Goal: Task Accomplishment & Management: Complete application form

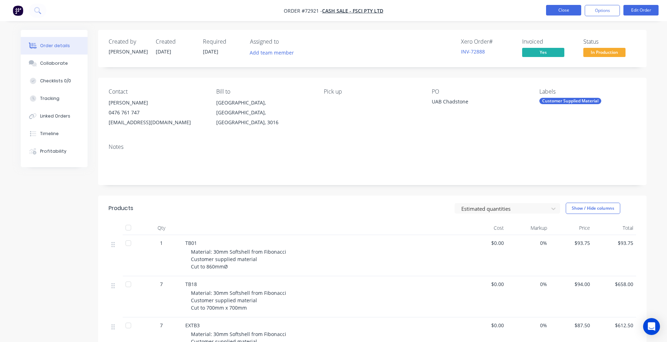
click at [566, 12] on button "Close" at bounding box center [563, 10] width 35 height 11
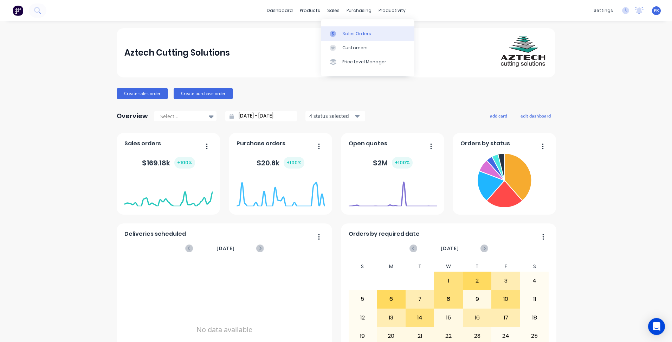
click at [338, 29] on link "Sales Orders" at bounding box center [367, 33] width 93 height 14
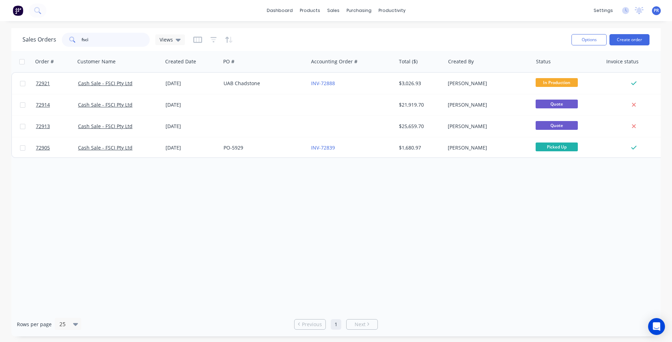
drag, startPoint x: 92, startPoint y: 39, endPoint x: 77, endPoint y: 39, distance: 15.5
click at [77, 39] on div "fsci" at bounding box center [106, 40] width 88 height 14
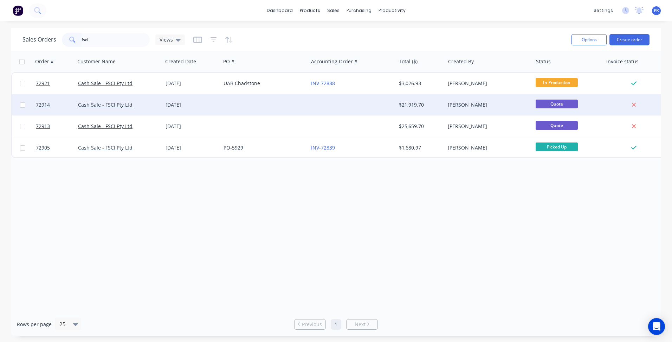
click at [151, 103] on div "Cash Sale - FSCI Pty Ltd" at bounding box center [117, 104] width 78 height 7
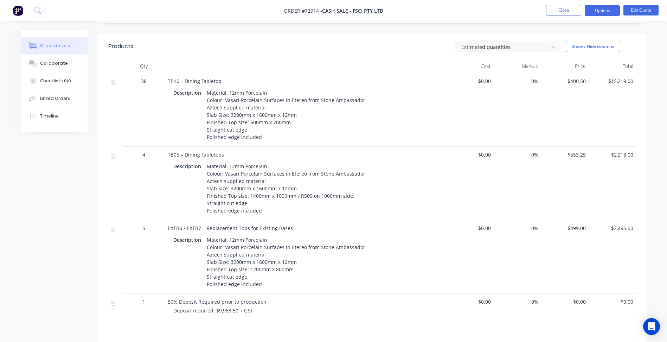
scroll to position [176, 0]
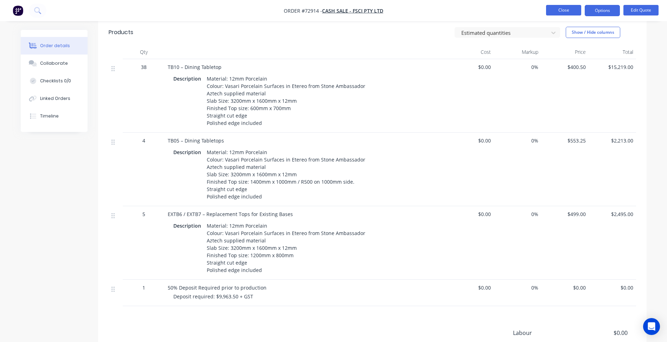
click at [573, 9] on button "Close" at bounding box center [563, 10] width 35 height 11
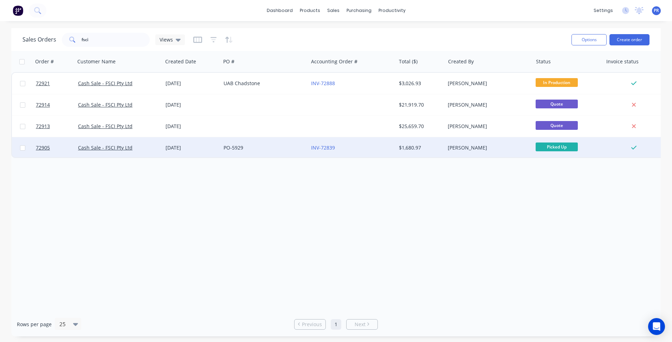
click at [377, 141] on div "INV-72839" at bounding box center [352, 147] width 88 height 21
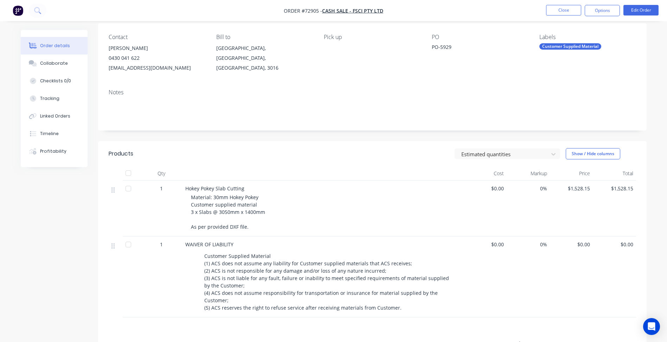
scroll to position [141, 0]
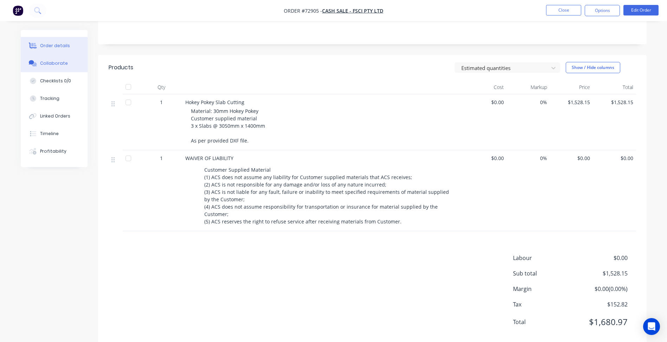
click at [63, 69] on button "Collaborate" at bounding box center [54, 63] width 67 height 18
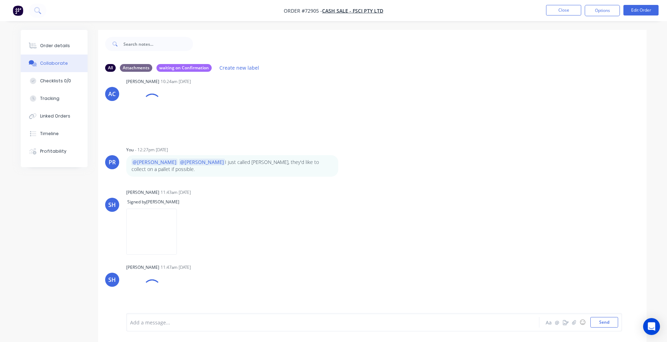
scroll to position [11, 0]
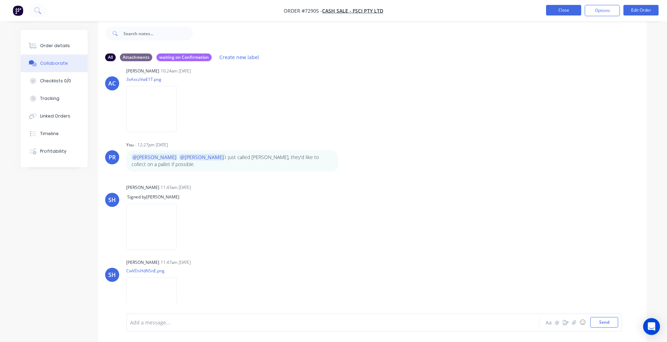
click at [560, 13] on button "Close" at bounding box center [563, 10] width 35 height 11
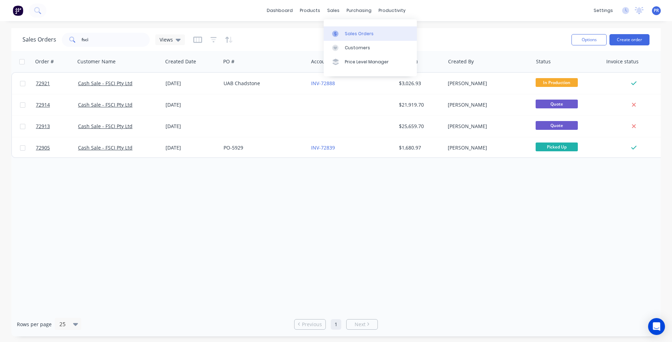
click at [359, 36] on div "Sales Orders" at bounding box center [359, 34] width 29 height 6
click at [95, 41] on input "fsci" at bounding box center [116, 40] width 69 height 14
click at [351, 35] on div "Sales Orders" at bounding box center [359, 34] width 29 height 6
click at [73, 38] on div "fsci" at bounding box center [106, 40] width 88 height 14
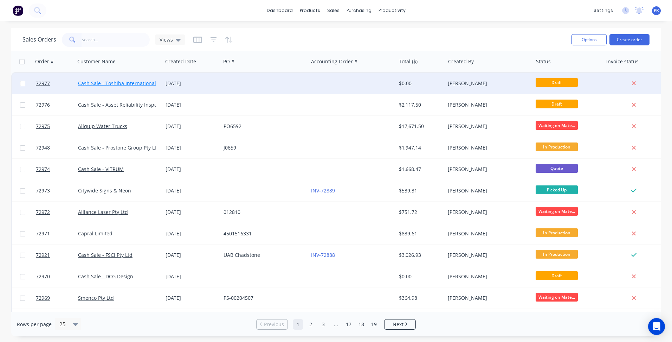
click at [122, 85] on link "Cash Sale - Toshiba International Corporation P/L" at bounding box center [136, 83] width 116 height 7
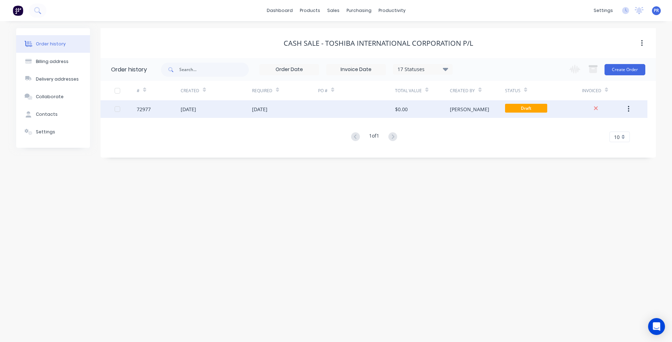
click at [477, 111] on div "[PERSON_NAME]" at bounding box center [477, 109] width 55 height 18
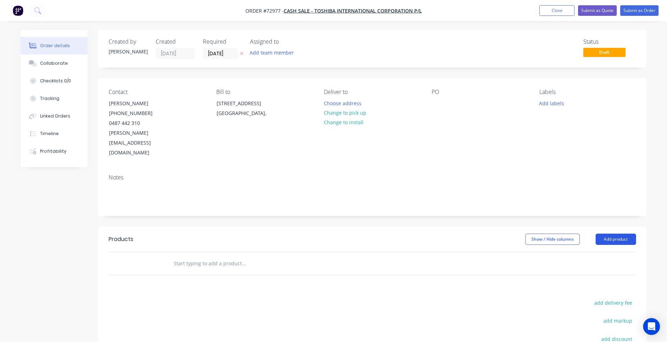
click at [621, 233] on button "Add product" at bounding box center [615, 238] width 40 height 11
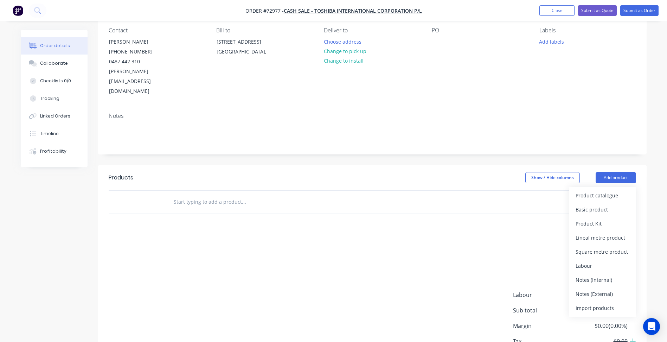
scroll to position [70, 0]
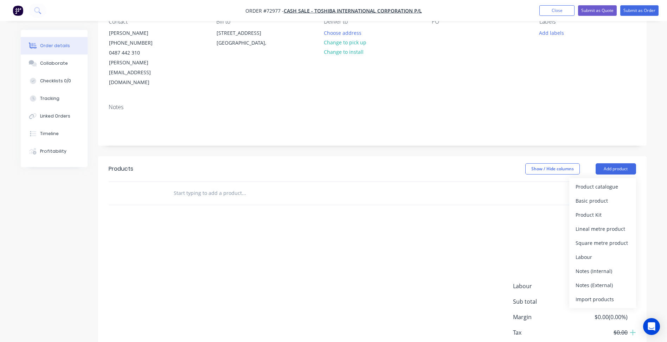
click at [595, 287] on div "Product catalogue Basic product Product Kit Lineal metre product Square metre p…" at bounding box center [602, 243] width 67 height 130
click at [593, 294] on div "Import products" at bounding box center [602, 299] width 54 height 10
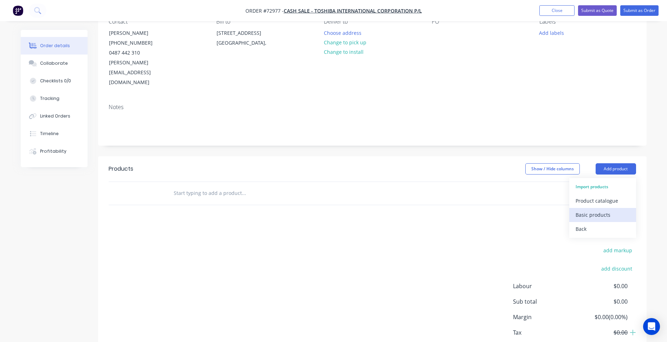
click at [595, 209] on div "Basic products" at bounding box center [602, 214] width 54 height 10
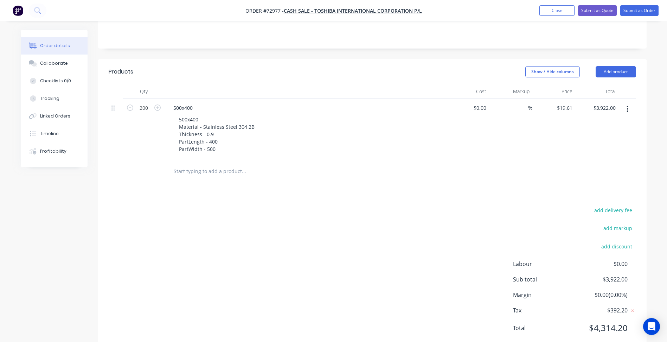
scroll to position [168, 0]
click at [262, 205] on div "add delivery fee add markup add discount Labour $0.00 Sub total $3,922.00 Margi…" at bounding box center [372, 273] width 527 height 136
click at [618, 205] on button "add delivery fee" at bounding box center [612, 209] width 45 height 9
type input "375"
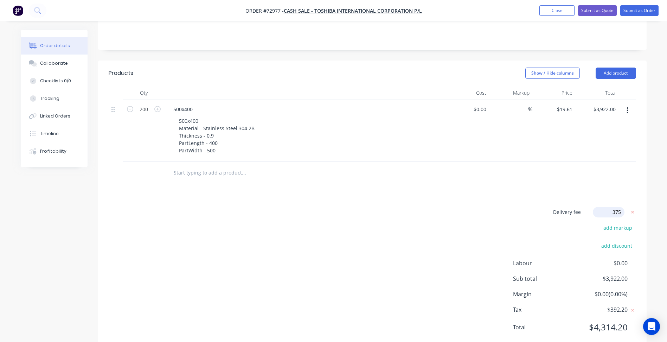
click at [484, 243] on div "Delivery fee Delivery fee Delivery fee name (Optional) 375 375 $0 add markup ad…" at bounding box center [372, 274] width 527 height 134
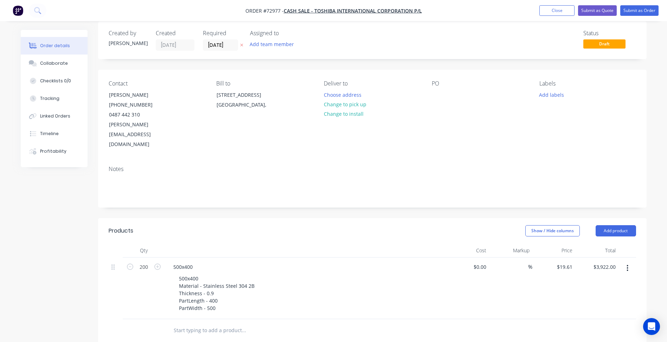
scroll to position [0, 0]
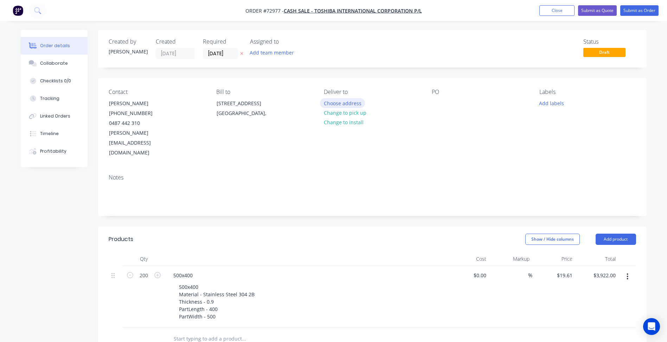
click at [350, 102] on button "Choose address" at bounding box center [342, 102] width 45 height 9
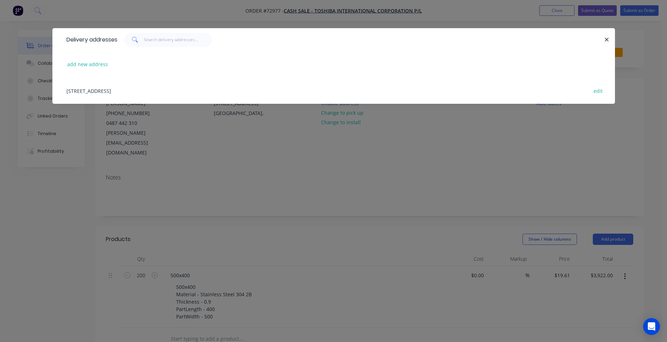
click at [237, 173] on div "Delivery addresses add new address [STREET_ADDRESS] edit" at bounding box center [333, 171] width 667 height 342
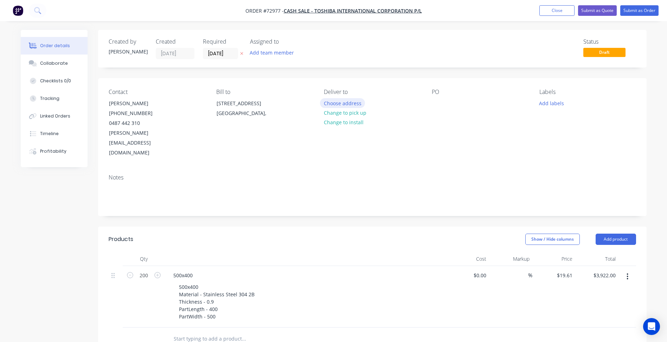
click at [353, 102] on button "Choose address" at bounding box center [342, 102] width 45 height 9
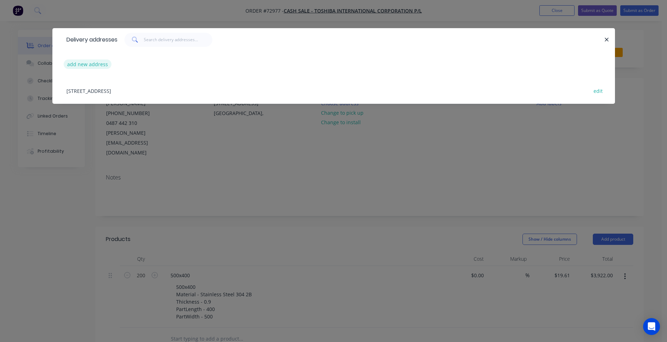
click at [89, 70] on div "add new address" at bounding box center [333, 64] width 541 height 26
click at [93, 65] on button "add new address" at bounding box center [88, 63] width 48 height 9
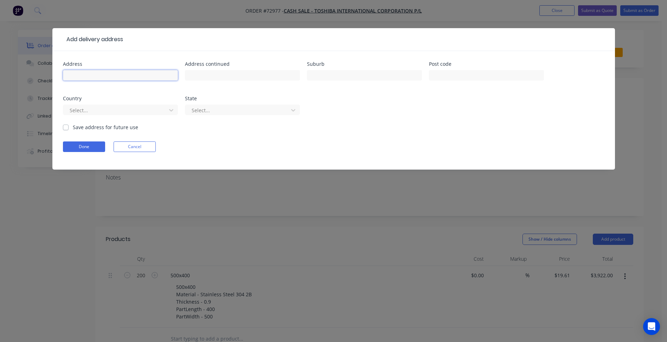
click at [101, 79] on input "text" at bounding box center [120, 75] width 115 height 11
type input "Eraring Power Station"
type input "Eraring"
type input "2264"
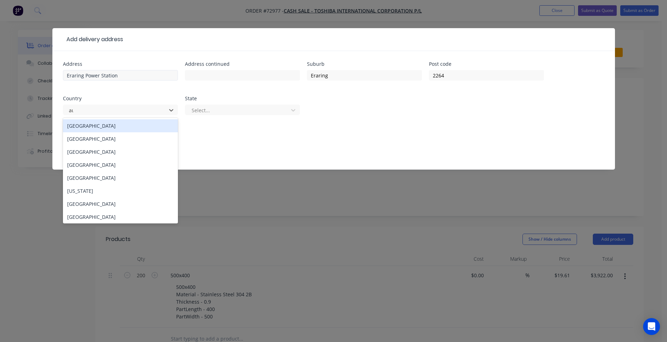
type input "aus"
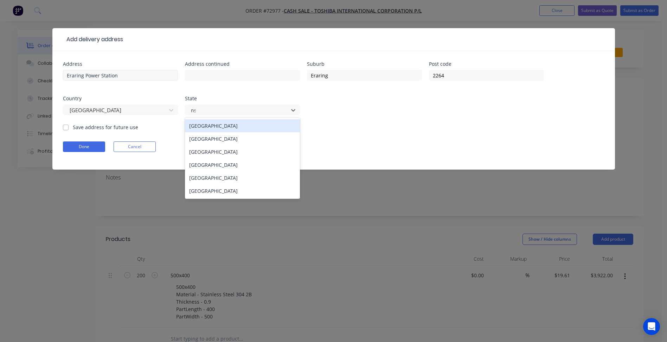
type input "[GEOGRAPHIC_DATA]"
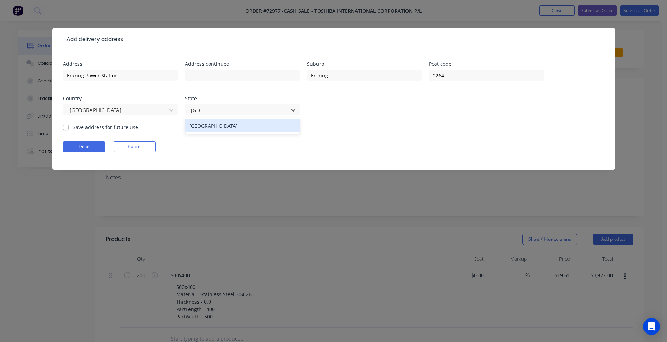
click at [215, 128] on div "[GEOGRAPHIC_DATA]" at bounding box center [242, 125] width 115 height 13
click at [107, 133] on form "Address Eraring Power Station Address continued Suburb Eraring Post code [GEOGR…" at bounding box center [333, 116] width 541 height 108
click at [105, 128] on label "Save address for future use" at bounding box center [105, 126] width 65 height 7
click at [69, 128] on input "Save address for future use" at bounding box center [66, 126] width 6 height 7
checkbox input "true"
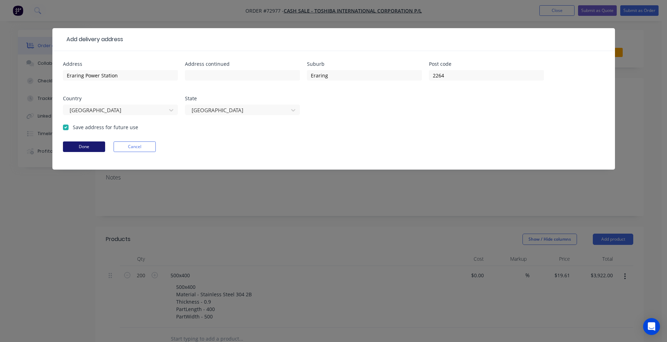
click at [91, 150] on button "Done" at bounding box center [84, 146] width 42 height 11
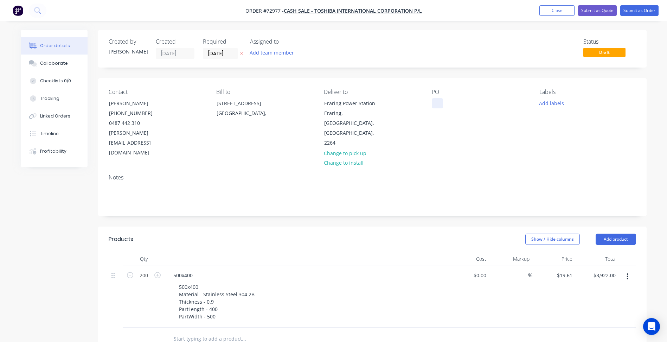
click at [437, 100] on div at bounding box center [437, 103] width 11 height 10
click at [435, 101] on div at bounding box center [437, 103] width 11 height 10
paste div
click at [549, 105] on button "Add labels" at bounding box center [551, 102] width 32 height 9
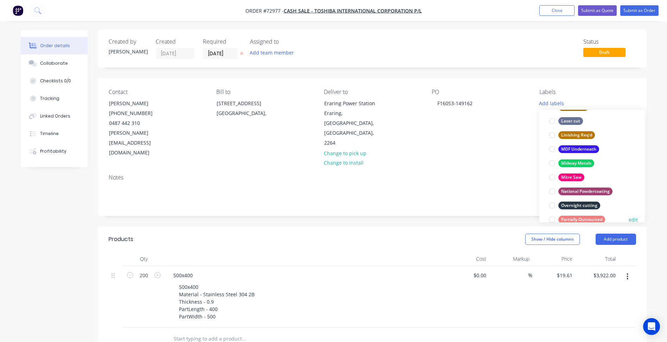
scroll to position [316, 0]
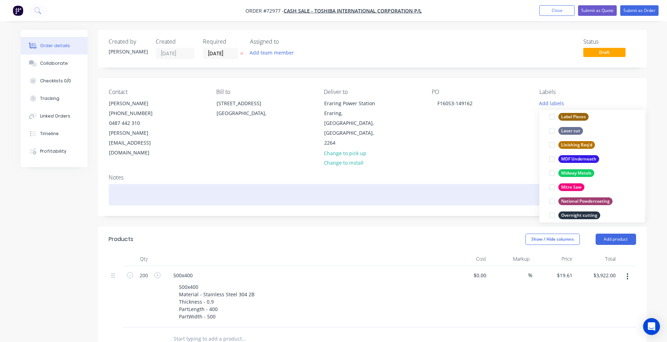
drag, startPoint x: 550, startPoint y: 173, endPoint x: 509, endPoint y: 172, distance: 41.1
click at [550, 173] on div at bounding box center [552, 173] width 14 height 14
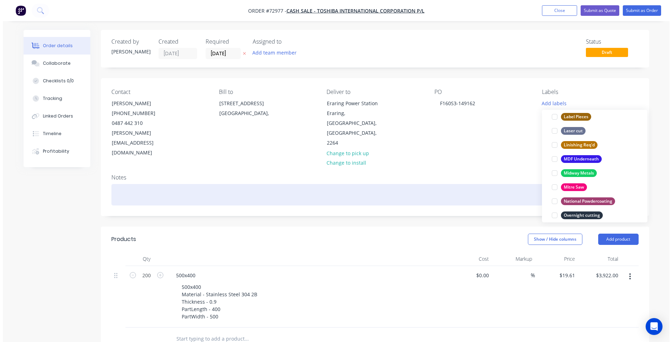
scroll to position [0, 0]
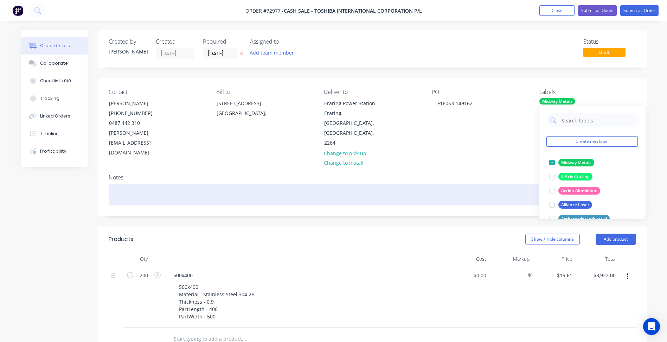
click at [506, 184] on div at bounding box center [372, 194] width 527 height 21
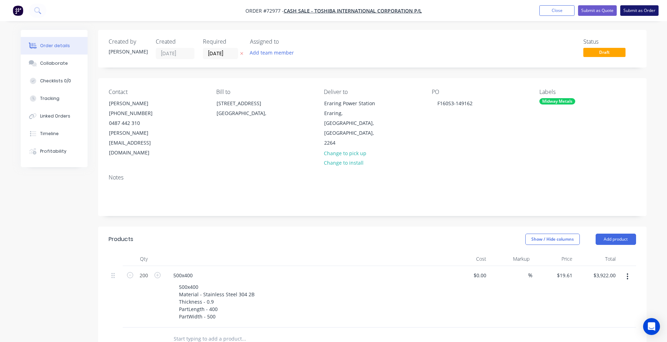
click at [638, 14] on button "Submit as Order" at bounding box center [639, 10] width 38 height 11
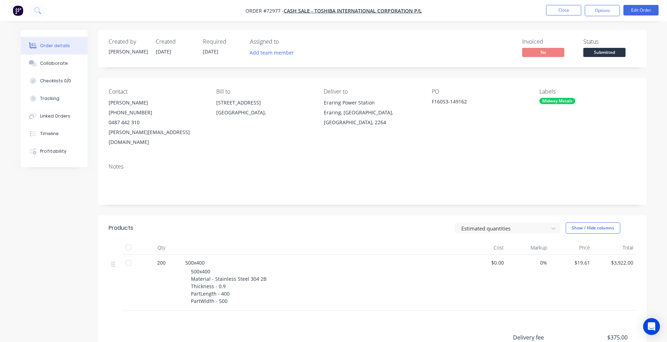
click at [601, 53] on span "Submitted" at bounding box center [604, 52] width 42 height 9
click at [569, 10] on button "Close" at bounding box center [563, 10] width 35 height 11
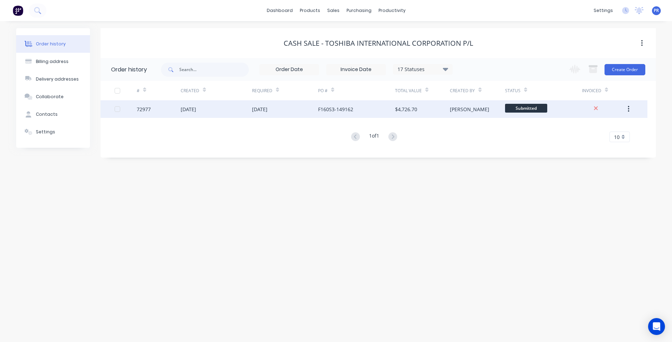
click at [541, 104] on span "Submitted" at bounding box center [526, 108] width 42 height 9
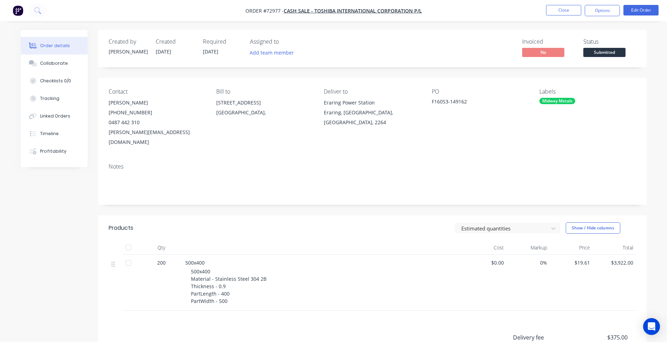
click at [603, 52] on span "Submitted" at bounding box center [604, 52] width 42 height 9
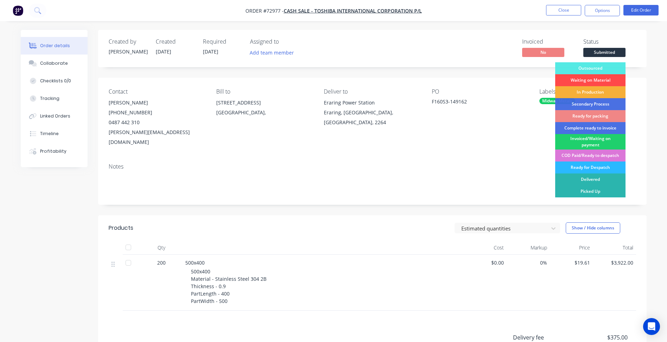
click at [596, 81] on div "Waiting on Material" at bounding box center [590, 80] width 70 height 12
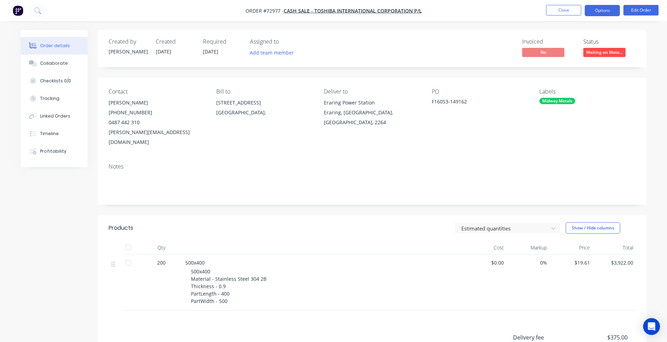
click at [599, 14] on button "Options" at bounding box center [601, 10] width 35 height 11
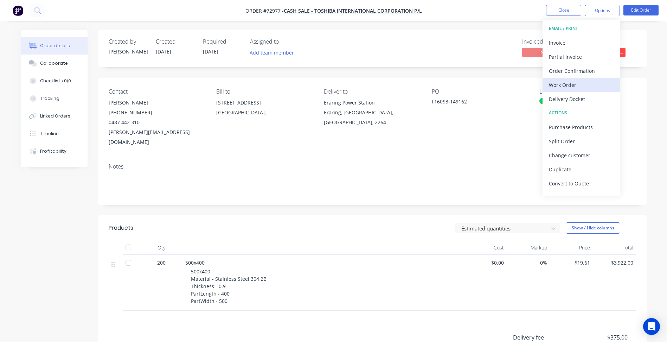
click at [574, 82] on div "Work Order" at bounding box center [581, 85] width 65 height 10
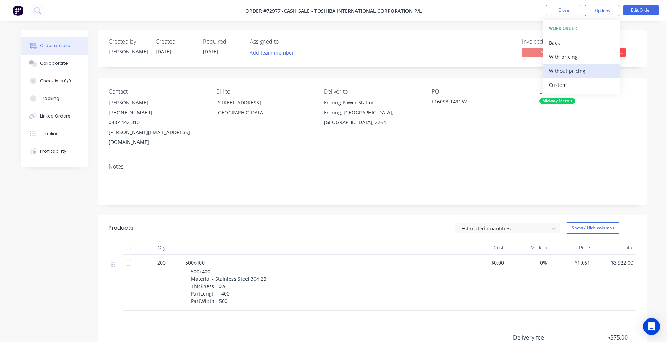
click at [578, 73] on div "Without pricing" at bounding box center [581, 71] width 65 height 10
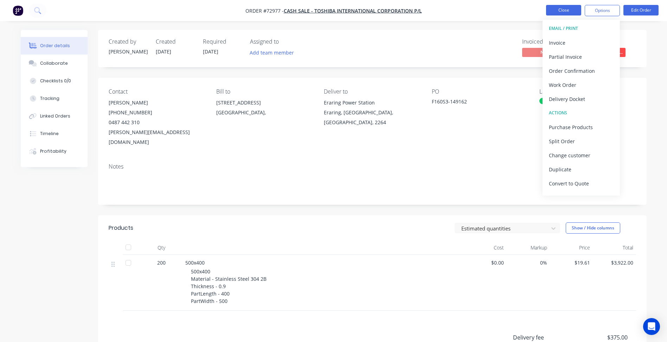
click at [555, 14] on button "Close" at bounding box center [563, 10] width 35 height 11
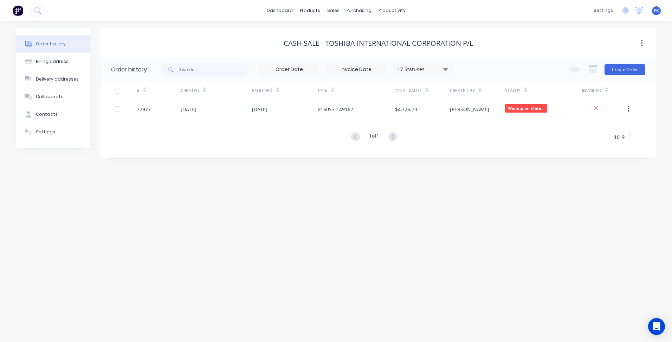
click at [166, 195] on div "Order history Billing address Delivery addresses Collaborate Contacts Settings …" at bounding box center [336, 181] width 672 height 321
click at [351, 28] on link "Sales Orders" at bounding box center [370, 33] width 93 height 14
